Goal: Task Accomplishment & Management: Use online tool/utility

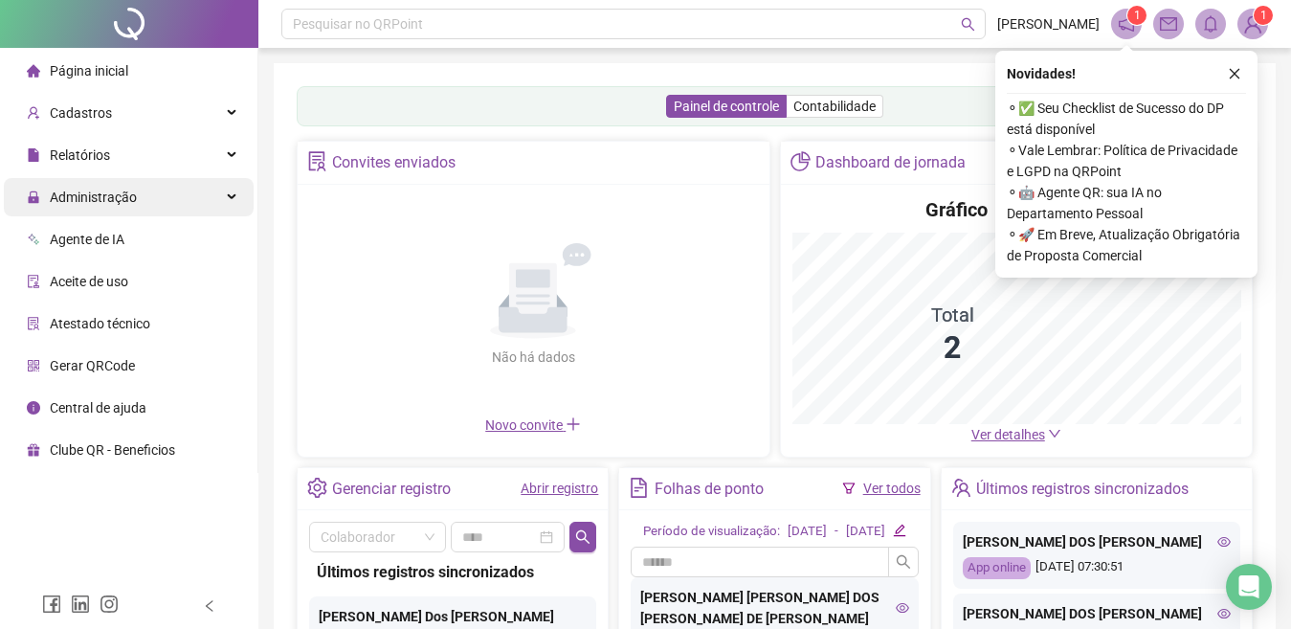
click at [225, 192] on div "Administração" at bounding box center [129, 197] width 250 height 38
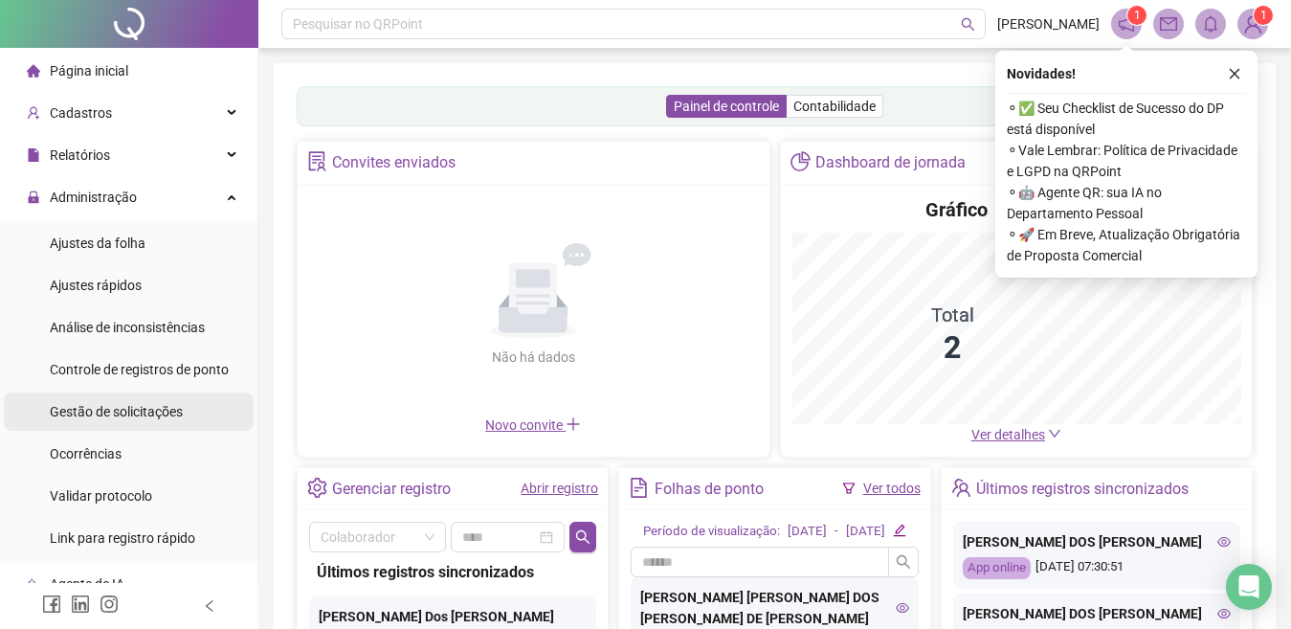
click at [94, 412] on span "Gestão de solicitações" at bounding box center [116, 411] width 133 height 15
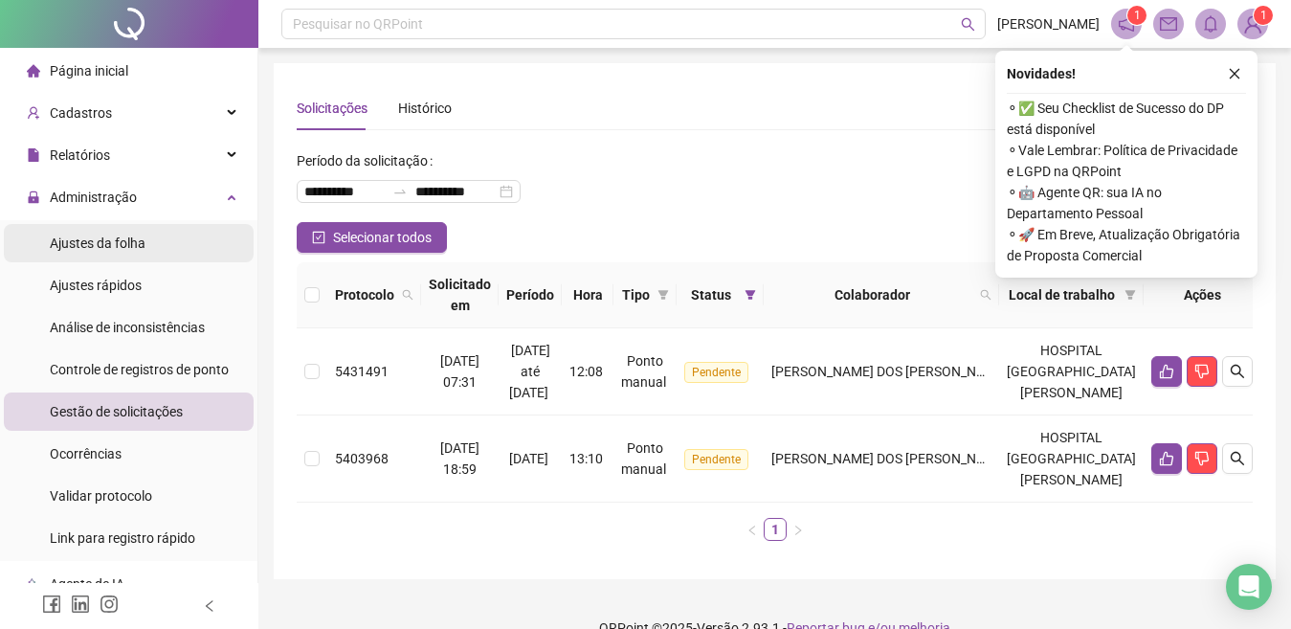
click at [118, 238] on span "Ajustes da folha" at bounding box center [98, 242] width 96 height 15
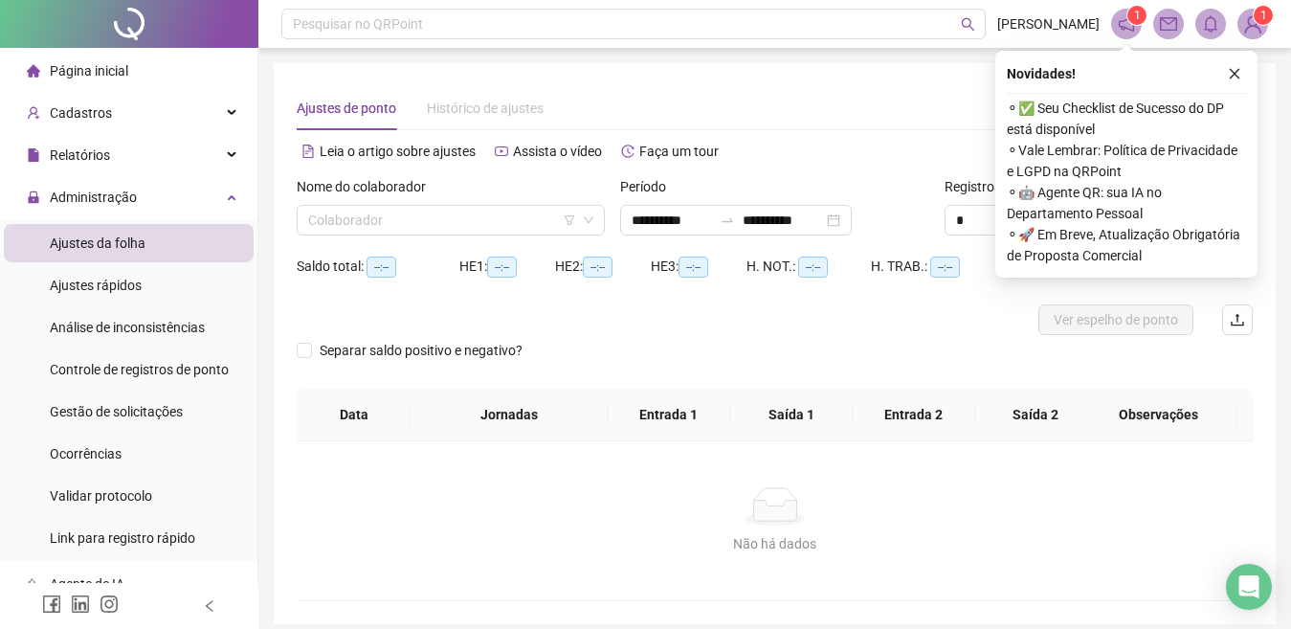
type input "**********"
click at [359, 219] on input "search" at bounding box center [442, 220] width 268 height 29
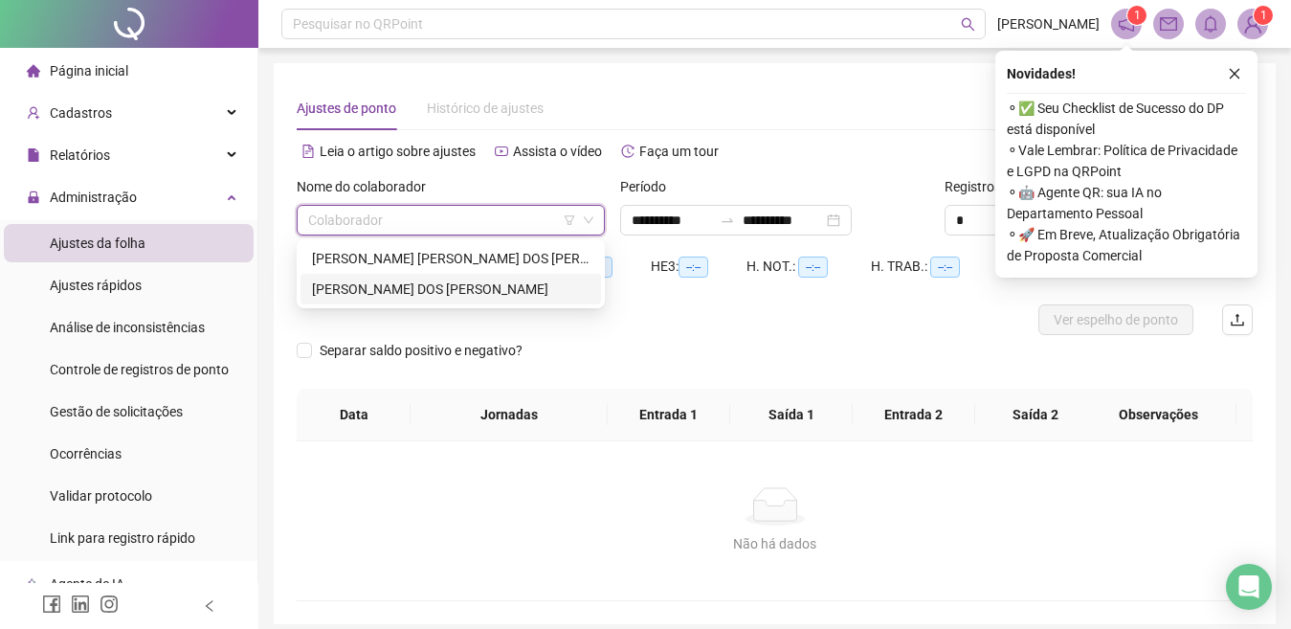
click at [365, 287] on div "ILMARA BARBARA F. DOS SANTOS" at bounding box center [451, 288] width 278 height 21
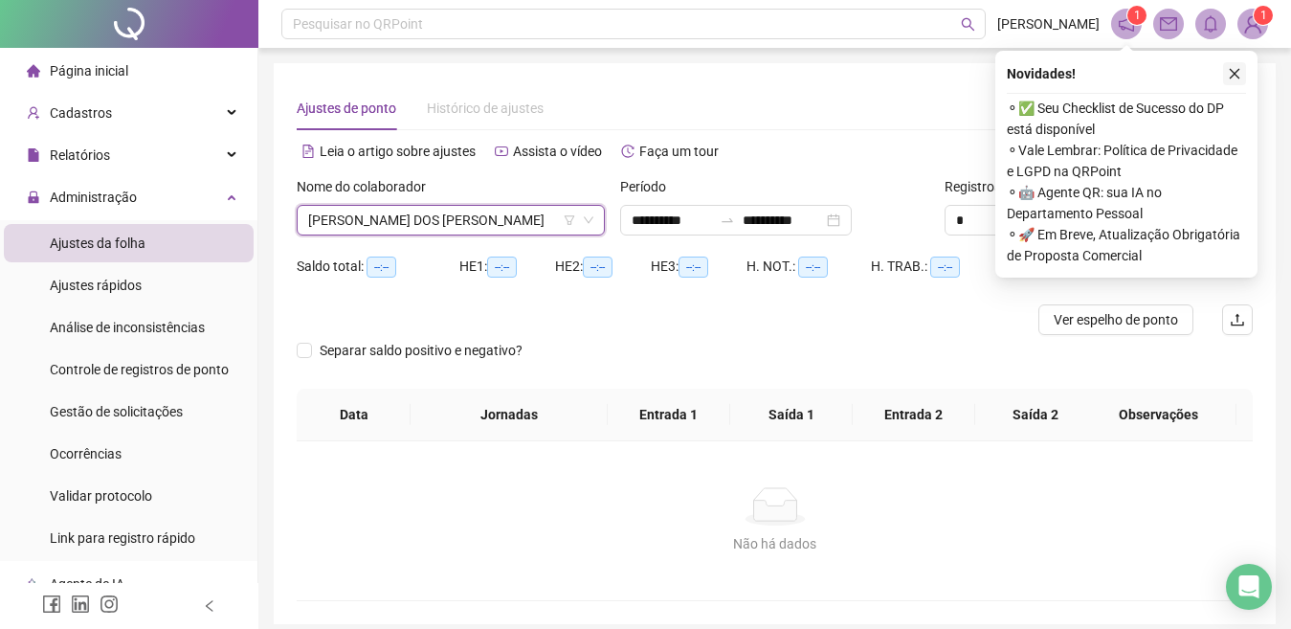
click at [1232, 76] on icon "close" at bounding box center [1234, 73] width 13 height 13
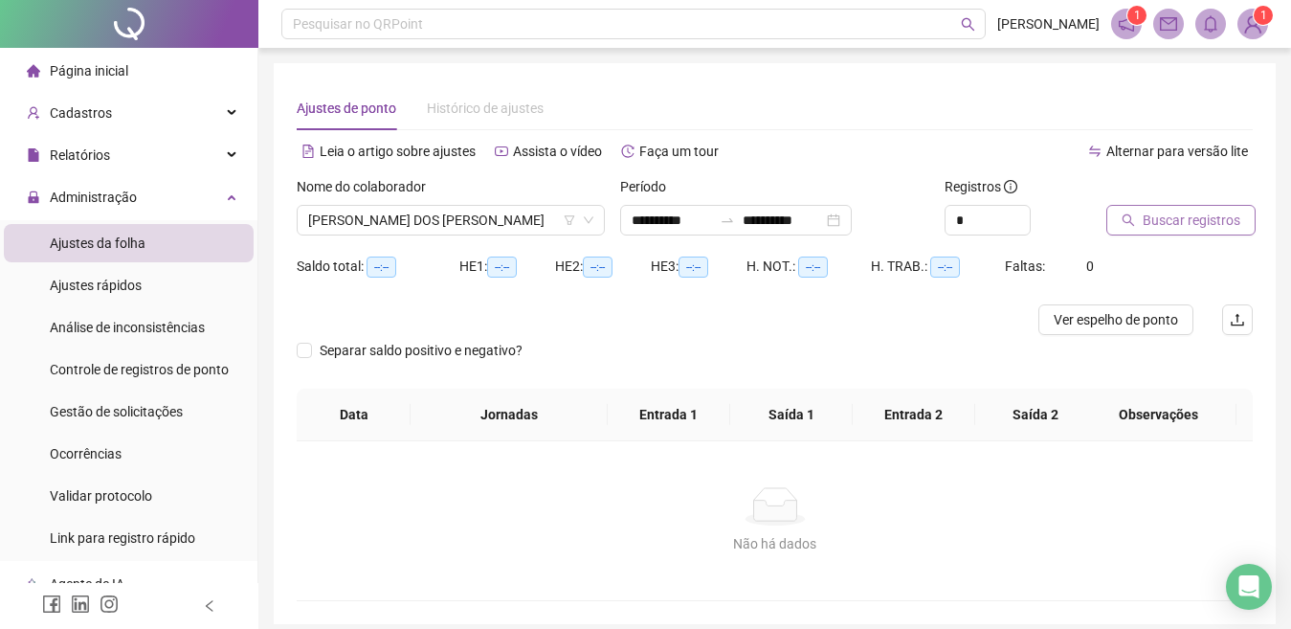
click at [1187, 217] on span "Buscar registros" at bounding box center [1192, 220] width 98 height 21
